Goal: Contribute content

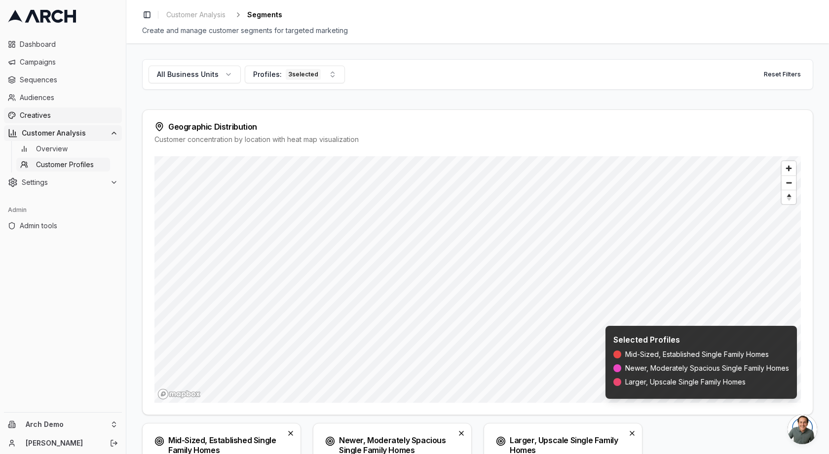
click at [48, 109] on link "Creatives" at bounding box center [63, 116] width 118 height 16
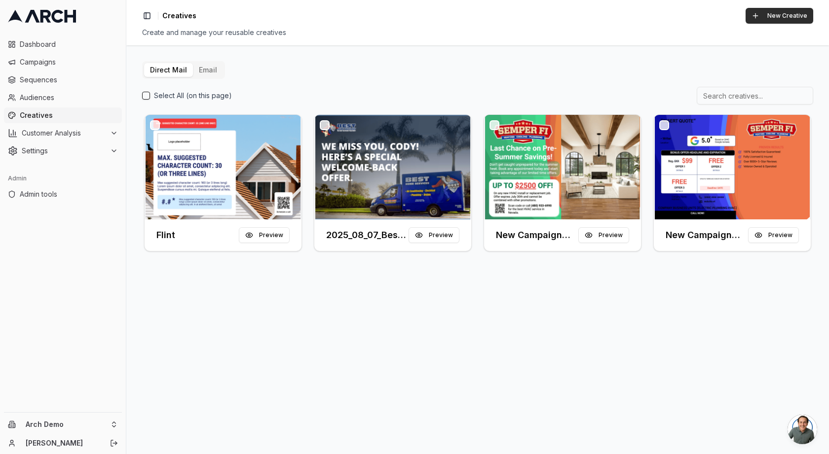
click at [773, 17] on button "New Creative" at bounding box center [779, 16] width 68 height 16
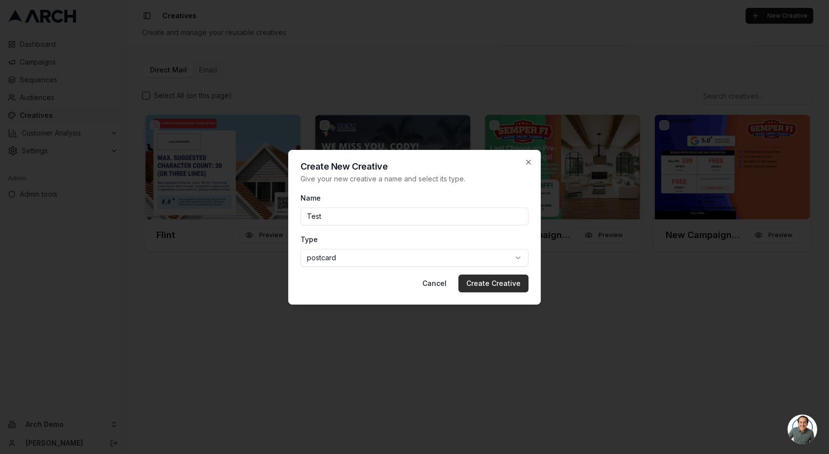
type input "Test"
click at [501, 289] on button "Create Creative" at bounding box center [493, 284] width 70 height 18
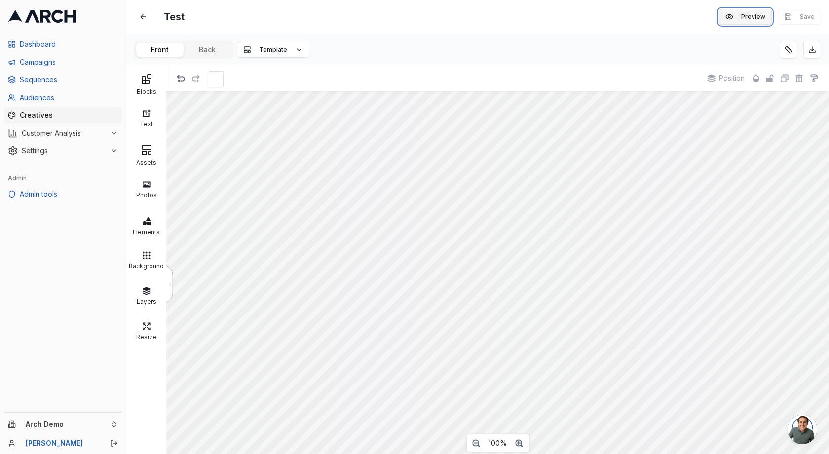
click at [738, 16] on button "Preview" at bounding box center [745, 17] width 53 height 16
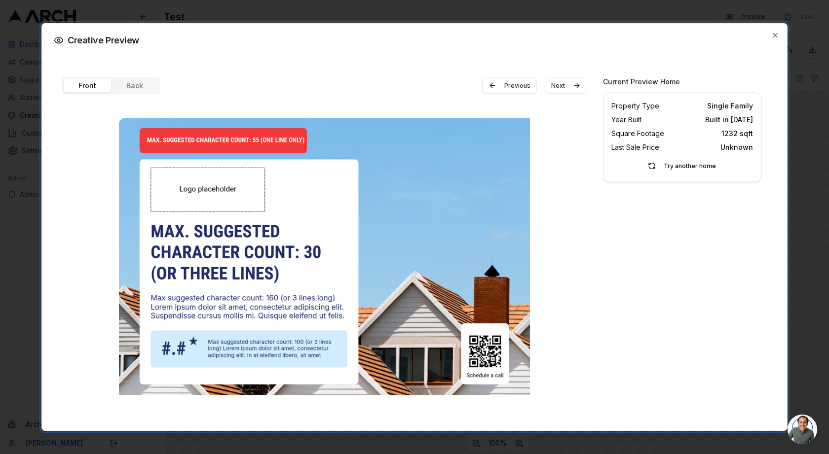
click at [123, 81] on div "Front Back Previous Next" at bounding box center [324, 243] width 525 height 335
click at [130, 82] on div "Front Back Previous Next" at bounding box center [324, 243] width 525 height 335
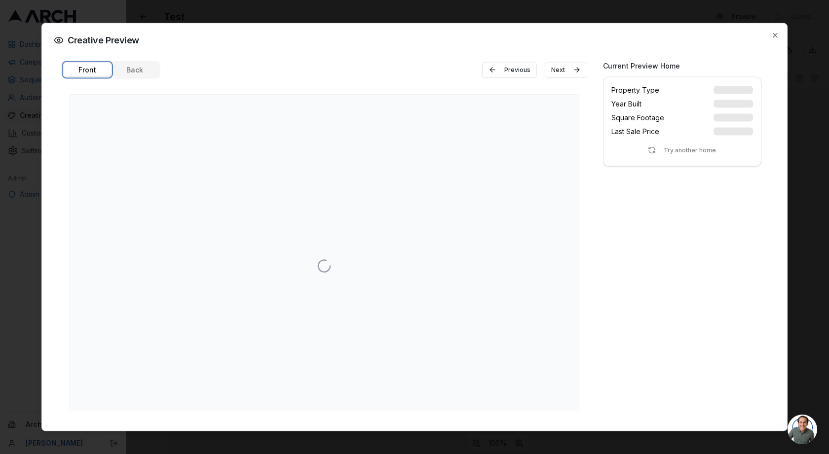
click at [91, 72] on button "Front" at bounding box center [87, 70] width 47 height 14
